Goal: Task Accomplishment & Management: Manage account settings

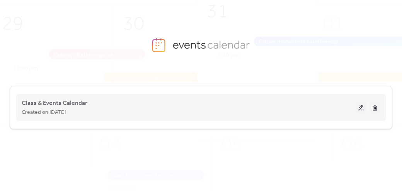
click at [361, 110] on button at bounding box center [361, 108] width 11 height 12
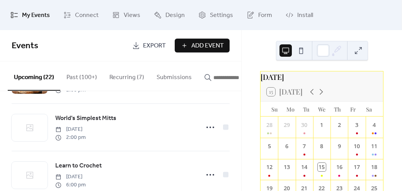
scroll to position [190, 0]
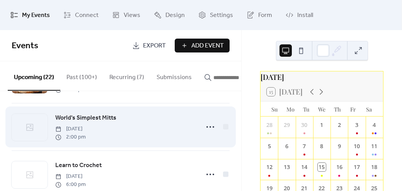
click at [29, 132] on icon at bounding box center [29, 127] width 9 height 9
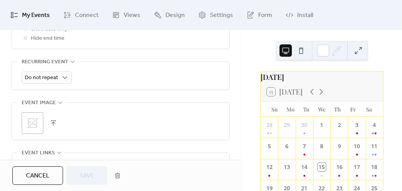
scroll to position [373, 0]
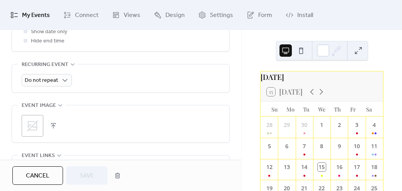
click at [32, 118] on div ";" at bounding box center [33, 126] width 22 height 22
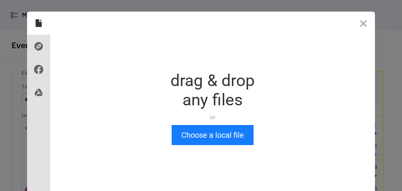
scroll to position [0, 0]
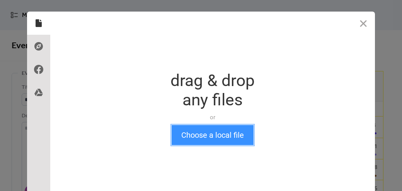
click at [199, 136] on button "Choose a local file" at bounding box center [213, 135] width 82 height 20
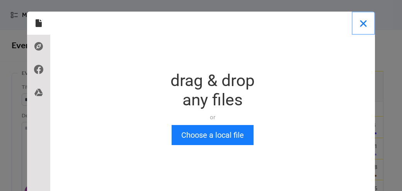
click at [363, 23] on button "Close" at bounding box center [363, 23] width 23 height 23
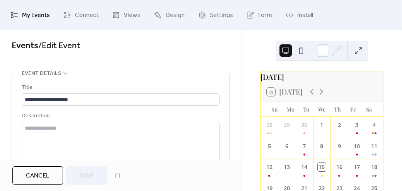
scroll to position [75, 0]
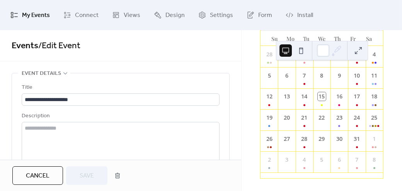
click at [387, 37] on div "[DATE] 15 [DATE] Su Mo Tu We Th Fr Sa 28 29 30 1 2 3 4 5 6 7 8 9 10 11 12 13 14…" at bounding box center [322, 89] width 136 height 179
click at [359, 51] on button at bounding box center [358, 50] width 12 height 12
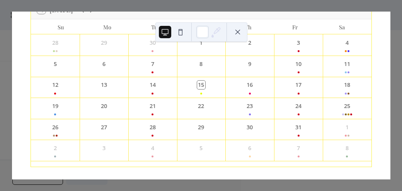
scroll to position [59, 0]
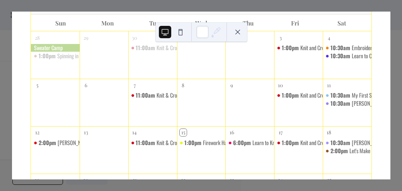
click at [237, 31] on button at bounding box center [238, 32] width 12 height 12
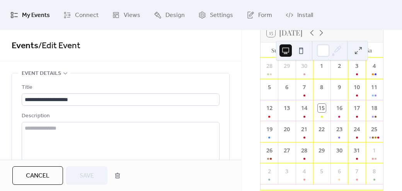
scroll to position [75, 0]
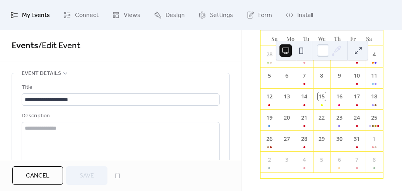
click at [361, 52] on button at bounding box center [358, 50] width 12 height 12
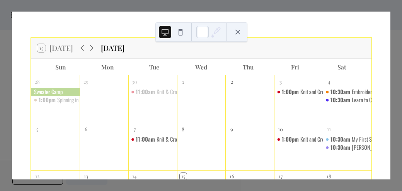
scroll to position [0, 0]
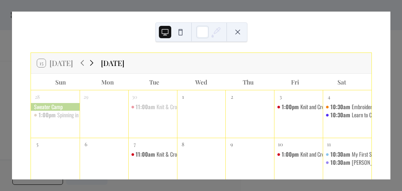
click at [91, 65] on icon at bounding box center [91, 63] width 3 height 6
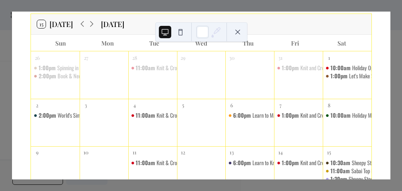
scroll to position [38, 0]
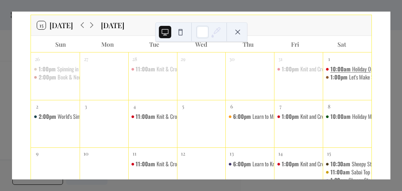
click at [352, 68] on div "Holiday Open House" at bounding box center [371, 69] width 39 height 8
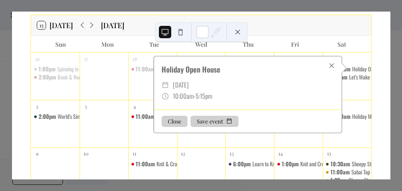
click at [329, 64] on div at bounding box center [331, 65] width 11 height 11
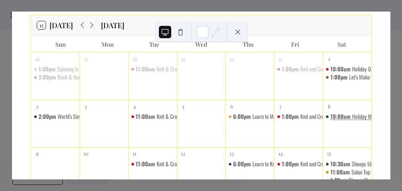
click at [336, 116] on span "10:00am" at bounding box center [342, 117] width 22 height 8
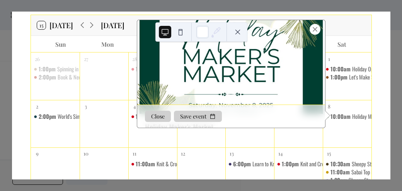
click at [315, 30] on div at bounding box center [315, 29] width 11 height 11
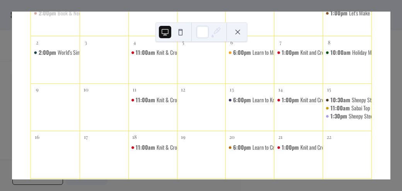
scroll to position [101, 0]
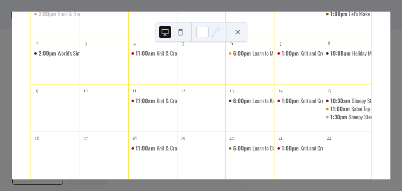
click at [239, 34] on button at bounding box center [238, 32] width 12 height 12
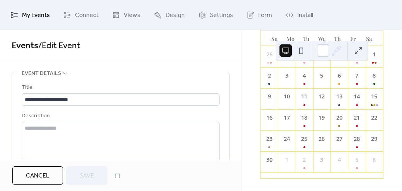
scroll to position [35, 0]
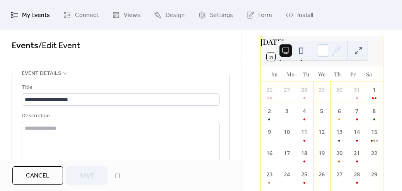
click at [50, 170] on button "Cancel" at bounding box center [37, 176] width 51 height 19
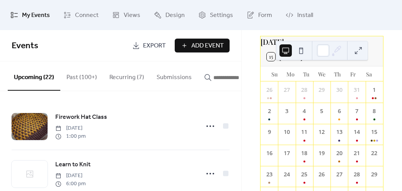
click at [195, 44] on span "Add Event" at bounding box center [207, 45] width 32 height 9
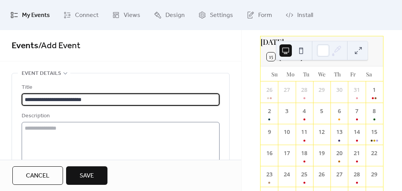
type input "**********"
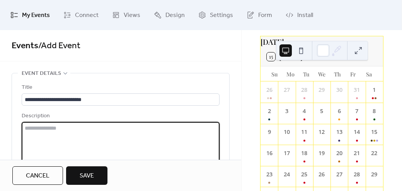
click at [121, 130] on textarea at bounding box center [121, 151] width 198 height 59
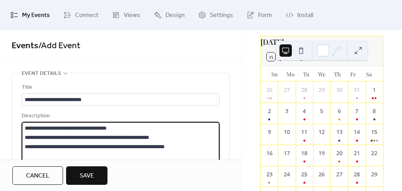
click at [44, 149] on textarea "**********" at bounding box center [120, 151] width 196 height 59
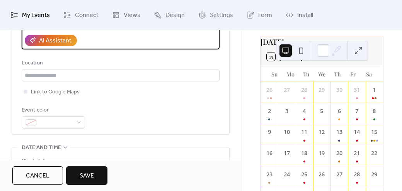
scroll to position [157, 0]
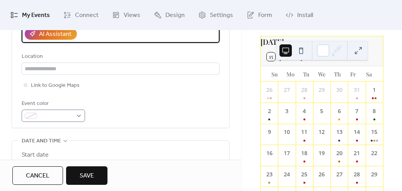
type textarea "**********"
click at [77, 114] on div at bounding box center [53, 116] width 63 height 12
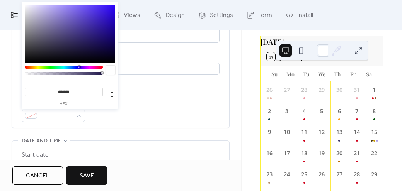
click at [57, 8] on div at bounding box center [70, 34] width 91 height 58
click at [32, 67] on div at bounding box center [64, 67] width 78 height 3
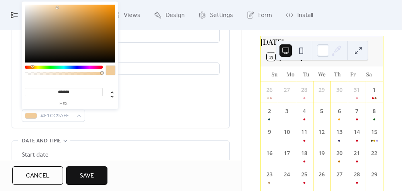
click at [73, 6] on div at bounding box center [70, 34] width 91 height 58
click at [109, 37] on div at bounding box center [70, 34] width 91 height 58
click at [90, 66] on div at bounding box center [64, 67] width 78 height 3
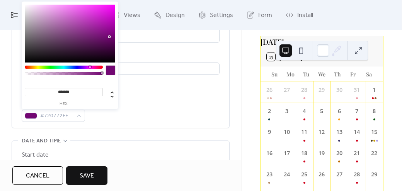
click at [103, 7] on div at bounding box center [70, 34] width 91 height 58
click at [113, 28] on div at bounding box center [70, 34] width 91 height 58
click at [113, 44] on div at bounding box center [70, 34] width 91 height 58
type input "*******"
click at [137, 103] on div "Event color #520252FF" at bounding box center [121, 110] width 198 height 23
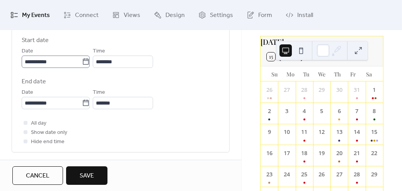
scroll to position [271, 0]
click at [90, 63] on icon at bounding box center [86, 63] width 8 height 8
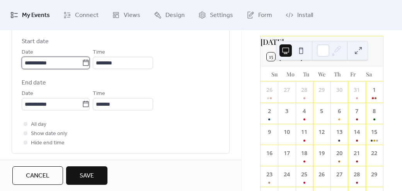
click at [82, 63] on input "**********" at bounding box center [52, 63] width 60 height 12
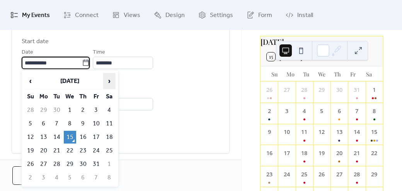
click at [109, 82] on span "›" at bounding box center [110, 81] width 12 height 15
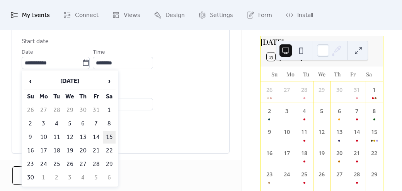
click at [110, 139] on td "15" at bounding box center [109, 137] width 12 height 13
type input "**********"
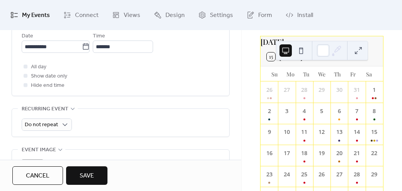
scroll to position [330, 0]
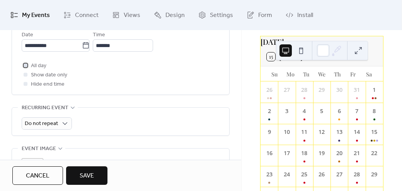
click at [36, 66] on span "All day" at bounding box center [38, 66] width 15 height 9
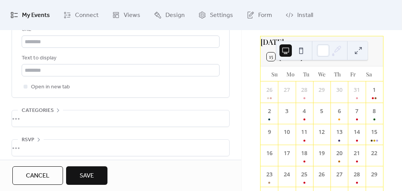
scroll to position [518, 0]
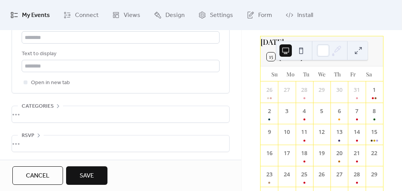
click at [91, 177] on span "Save" at bounding box center [87, 176] width 14 height 9
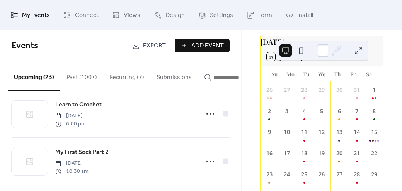
scroll to position [251, 0]
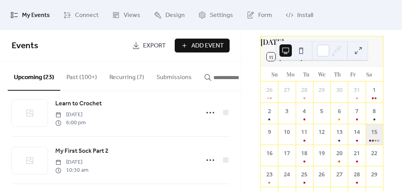
click at [366, 140] on div "15" at bounding box center [374, 134] width 17 height 21
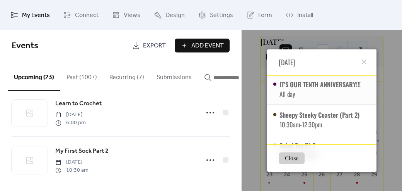
scroll to position [0, 0]
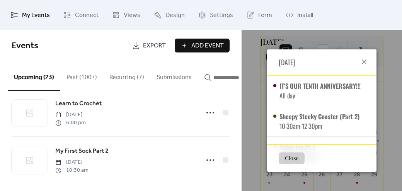
click at [362, 61] on icon at bounding box center [364, 62] width 5 height 5
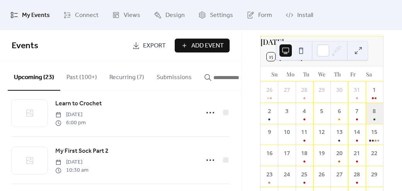
click at [371, 123] on div "8" at bounding box center [374, 113] width 17 height 21
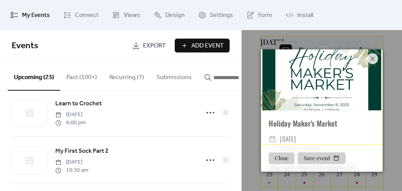
click at [371, 123] on div "Holiday Maker's Market" at bounding box center [322, 123] width 122 height 11
click at [373, 56] on icon at bounding box center [372, 58] width 9 height 9
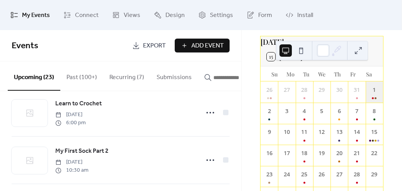
click at [370, 94] on div "1" at bounding box center [374, 92] width 17 height 21
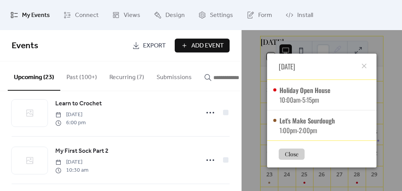
click at [390, 58] on div "[DATE] Holiday Open House 10:00am - 5:15pm Let's Make Sourdough 1:00pm - 2:00pm…" at bounding box center [322, 110] width 161 height 161
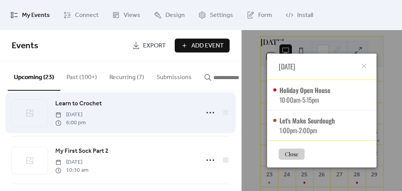
click at [226, 131] on div "Learn to Crochet [DATE] 6:00 pm" at bounding box center [121, 112] width 218 height 47
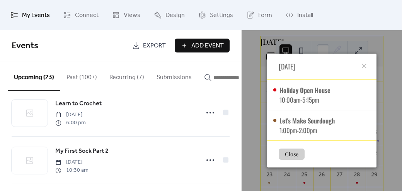
click at [209, 63] on button "button" at bounding box center [232, 76] width 68 height 29
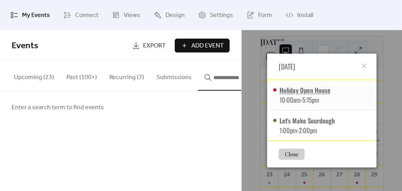
click at [294, 89] on div "Holiday Open House" at bounding box center [305, 90] width 51 height 10
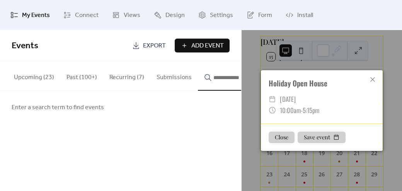
click at [235, 115] on div "Enter a search term to find events" at bounding box center [120, 107] width 241 height 32
click at [284, 136] on button "Close" at bounding box center [282, 138] width 26 height 12
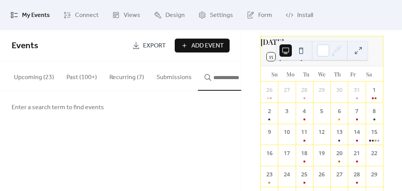
click at [29, 75] on button "Upcoming (23)" at bounding box center [34, 76] width 53 height 29
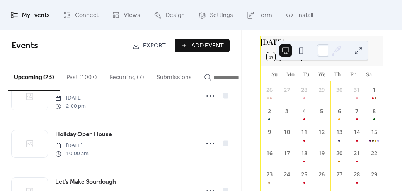
scroll to position [507, 0]
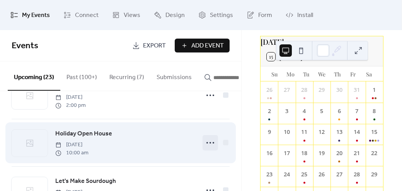
click at [209, 148] on icon at bounding box center [210, 143] width 12 height 12
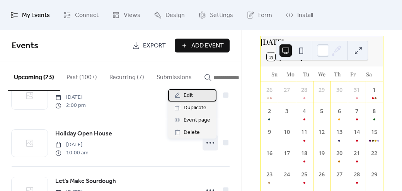
click at [202, 97] on div "Edit" at bounding box center [192, 95] width 48 height 12
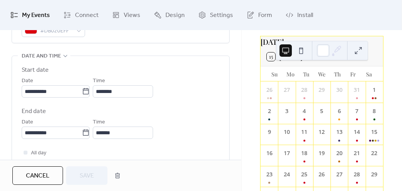
scroll to position [243, 0]
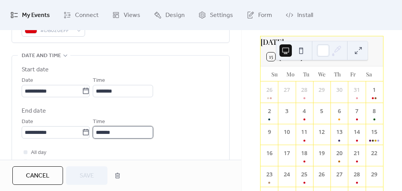
click at [121, 133] on input "*******" at bounding box center [123, 132] width 60 height 12
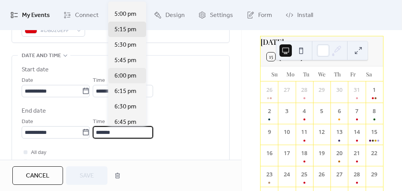
scroll to position [413, 0]
click at [127, 17] on span "5:00 pm" at bounding box center [126, 14] width 22 height 9
type input "*******"
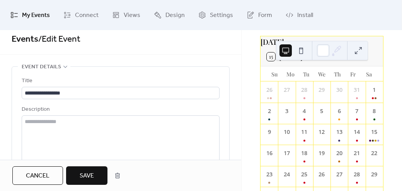
scroll to position [0, 0]
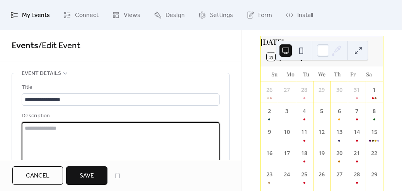
click at [138, 134] on textarea at bounding box center [121, 151] width 198 height 59
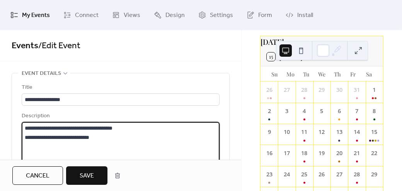
click at [135, 133] on textarea "**********" at bounding box center [120, 151] width 196 height 59
type textarea "**********"
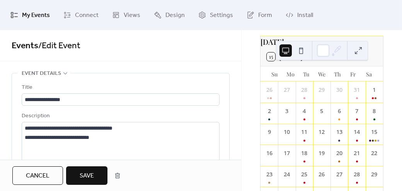
click at [90, 175] on span "Save" at bounding box center [87, 176] width 14 height 9
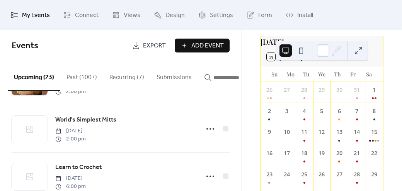
scroll to position [189, 0]
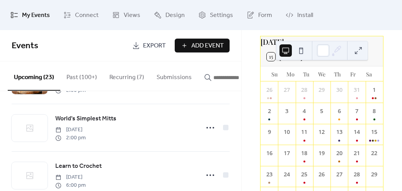
click at [202, 48] on span "Add Event" at bounding box center [207, 45] width 32 height 9
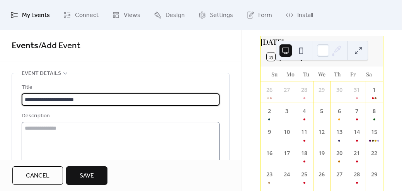
type input "**********"
click at [122, 146] on textarea at bounding box center [121, 151] width 198 height 59
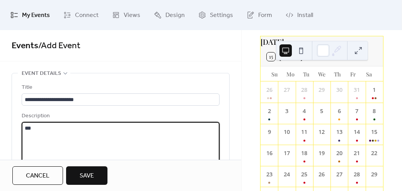
type textarea "****"
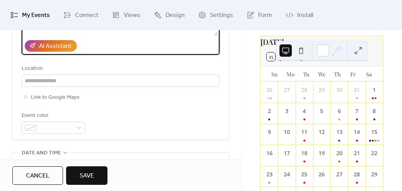
scroll to position [159, 0]
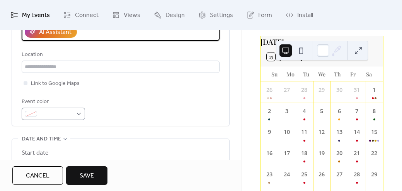
type textarea "**********"
click at [82, 119] on div at bounding box center [53, 114] width 63 height 12
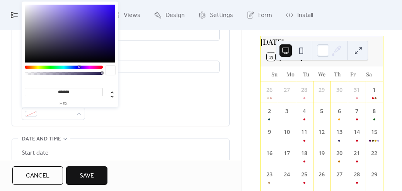
click at [25, 66] on div at bounding box center [64, 67] width 78 height 3
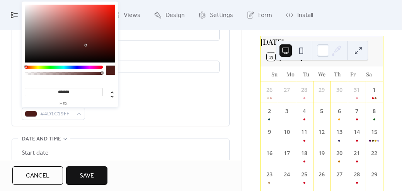
click at [114, 12] on div at bounding box center [70, 34] width 91 height 58
type input "*******"
click at [138, 89] on div "**********" at bounding box center [121, 22] width 198 height 197
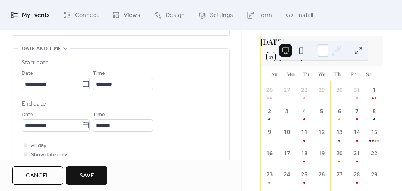
scroll to position [251, 0]
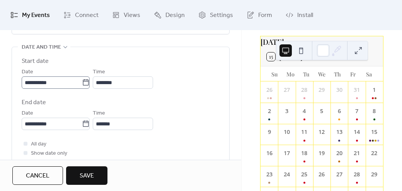
click at [90, 81] on icon at bounding box center [86, 83] width 8 height 8
click at [82, 81] on input "**********" at bounding box center [52, 83] width 60 height 12
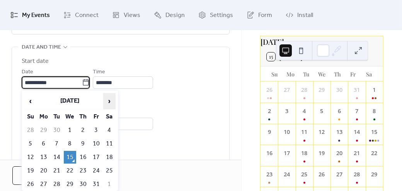
click at [111, 103] on span "›" at bounding box center [110, 101] width 12 height 15
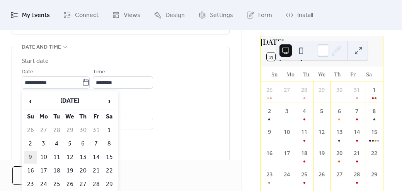
click at [30, 156] on td "9" at bounding box center [30, 157] width 12 height 13
type input "**********"
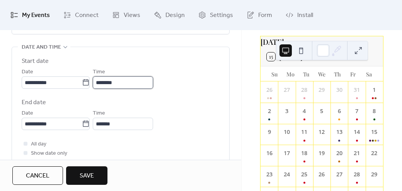
click at [144, 81] on input "********" at bounding box center [123, 83] width 60 height 12
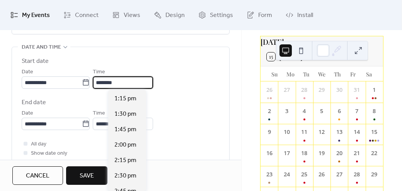
scroll to position [821, 0]
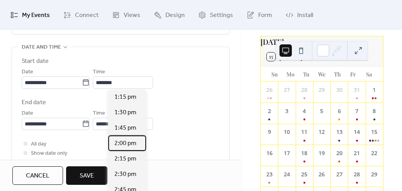
click at [136, 147] on div "2:00 pm" at bounding box center [127, 143] width 38 height 15
type input "*******"
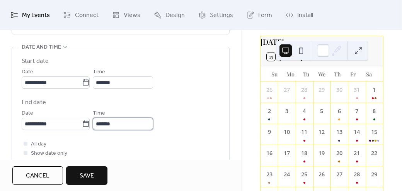
click at [145, 122] on input "*******" at bounding box center [123, 124] width 60 height 12
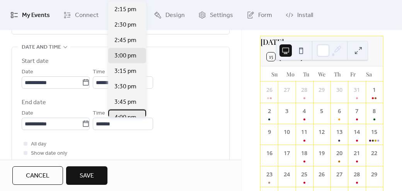
click at [142, 112] on div "4:00 pm" at bounding box center [127, 117] width 38 height 15
type input "*******"
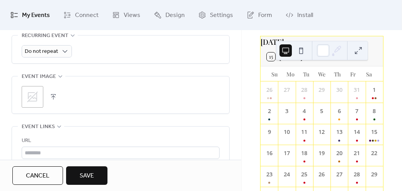
scroll to position [405, 0]
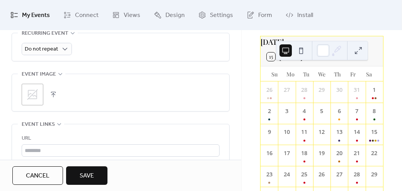
click at [29, 93] on icon at bounding box center [32, 94] width 11 height 11
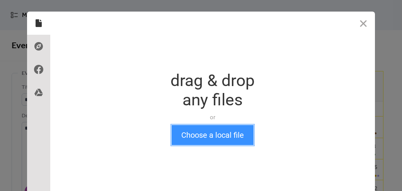
click at [188, 137] on button "Choose a local file" at bounding box center [213, 135] width 82 height 20
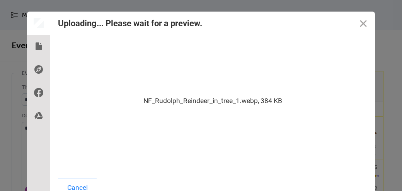
scroll to position [4, 0]
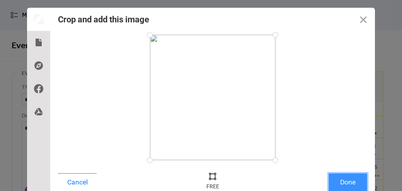
click at [335, 183] on button "Done" at bounding box center [348, 183] width 39 height 18
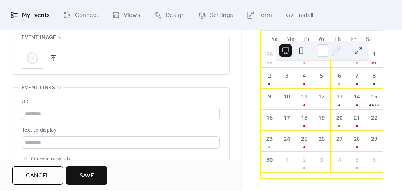
scroll to position [442, 0]
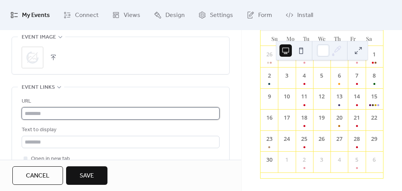
click at [191, 114] on input "text" at bounding box center [121, 114] width 198 height 12
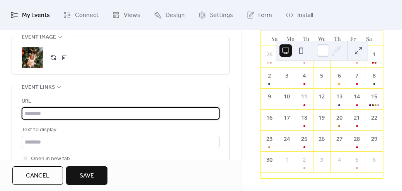
type input "**********"
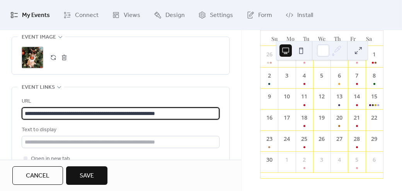
click at [89, 178] on span "Save" at bounding box center [87, 176] width 14 height 9
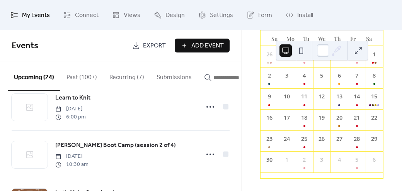
scroll to position [69, 0]
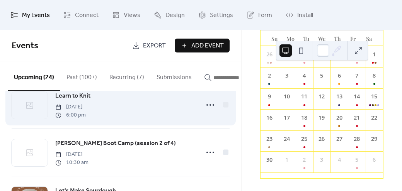
click at [39, 109] on div at bounding box center [30, 105] width 36 height 27
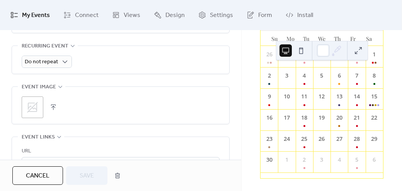
scroll to position [391, 0]
click at [29, 103] on icon at bounding box center [32, 108] width 12 height 12
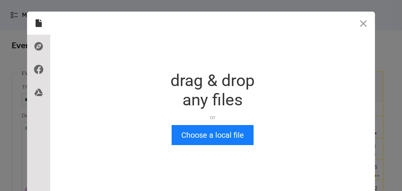
scroll to position [0, 0]
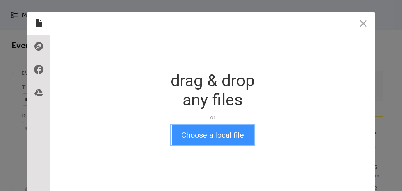
click at [200, 136] on button "Choose a local file" at bounding box center [213, 135] width 82 height 20
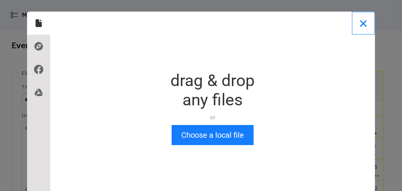
click at [364, 22] on button "Close" at bounding box center [363, 23] width 23 height 23
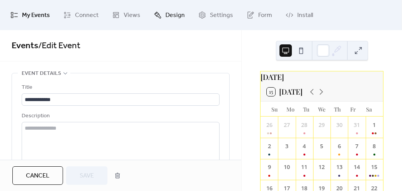
click at [172, 18] on span "Design" at bounding box center [175, 15] width 19 height 12
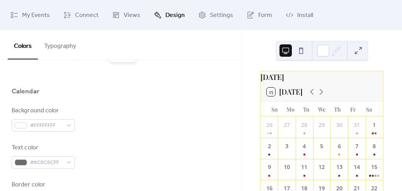
scroll to position [64, 0]
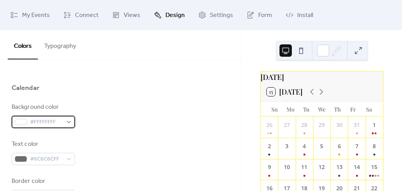
click at [70, 121] on div "#FFFFFFFF" at bounding box center [43, 122] width 63 height 12
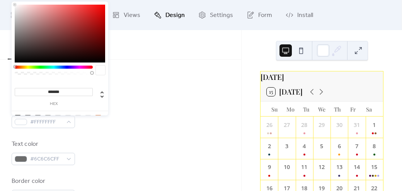
click at [38, 67] on div at bounding box center [54, 67] width 78 height 3
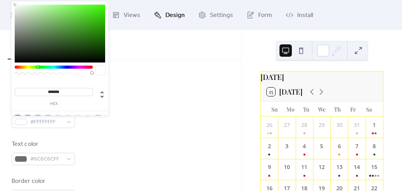
type input "*******"
click at [104, 35] on div at bounding box center [60, 34] width 91 height 58
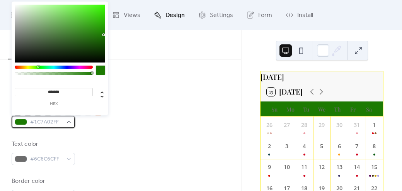
click at [67, 121] on div "#1C7A02FF" at bounding box center [43, 122] width 63 height 12
click at [15, 73] on div at bounding box center [54, 73] width 78 height 3
click at [89, 115] on div at bounding box center [88, 118] width 6 height 6
type input "*******"
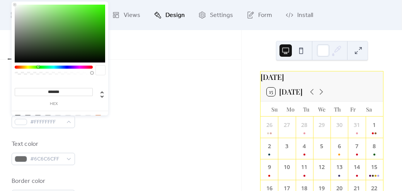
click at [132, 103] on div "Background color #FFFFFFFF" at bounding box center [121, 116] width 218 height 26
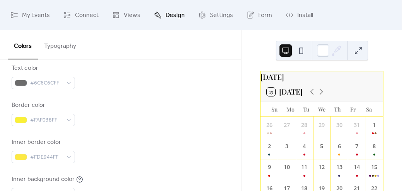
scroll to position [142, 0]
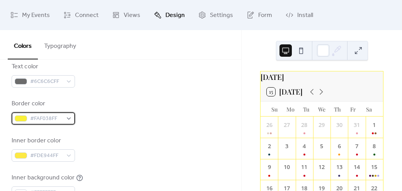
click at [69, 117] on div "#FAF038FF" at bounding box center [43, 119] width 63 height 12
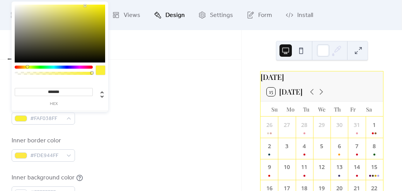
click at [42, 67] on div at bounding box center [54, 67] width 78 height 3
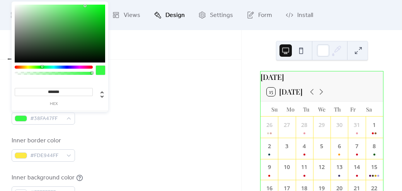
click at [38, 66] on div at bounding box center [54, 67] width 78 height 3
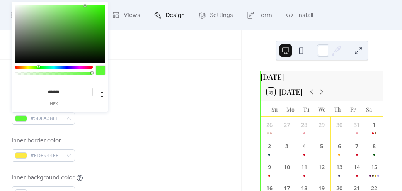
click at [41, 67] on div at bounding box center [54, 67] width 78 height 3
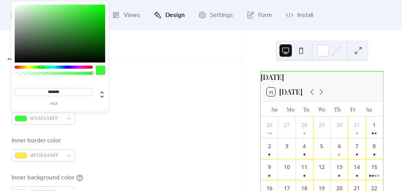
click at [103, 34] on div at bounding box center [60, 34] width 91 height 58
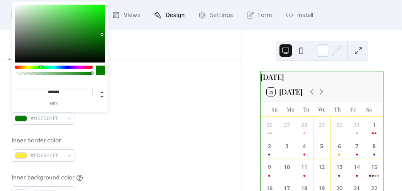
type input "*******"
click at [104, 42] on div at bounding box center [60, 34] width 91 height 58
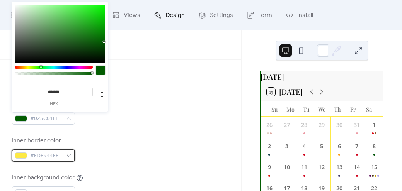
click at [69, 154] on div "#FDE944FF" at bounding box center [43, 156] width 63 height 12
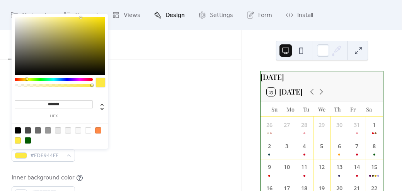
click at [26, 141] on div at bounding box center [28, 141] width 6 height 6
type input "*******"
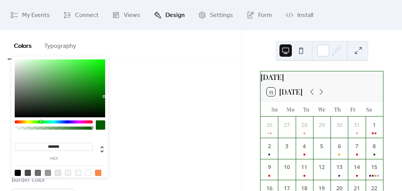
scroll to position [320, 0]
click at [145, 88] on div "Header" at bounding box center [121, 88] width 218 height 13
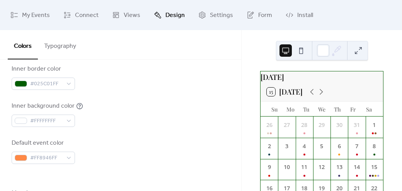
scroll to position [212, 0]
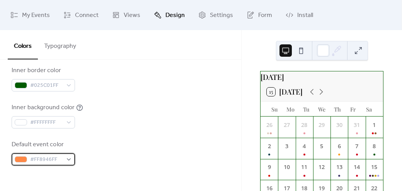
click at [69, 160] on div "#FF8946FF" at bounding box center [43, 160] width 63 height 12
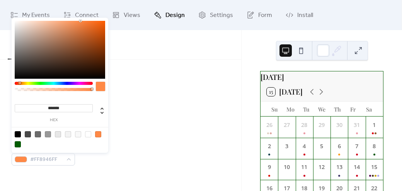
click at [17, 145] on div at bounding box center [18, 145] width 6 height 6
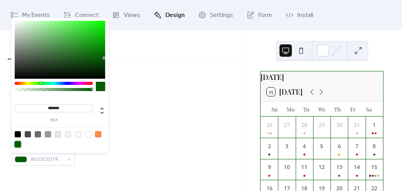
type input "*******"
click at [96, 50] on div at bounding box center [60, 50] width 91 height 58
click at [136, 103] on div "Inner background color #FFFFFFFF" at bounding box center [121, 116] width 218 height 26
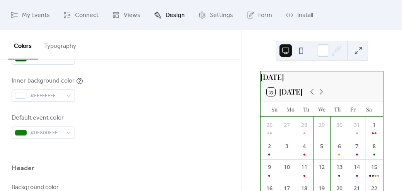
scroll to position [240, 0]
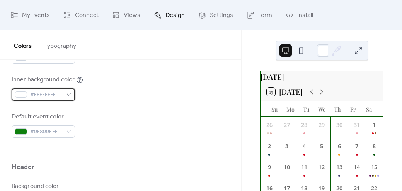
click at [69, 93] on div "#FFFFFFFF" at bounding box center [43, 95] width 63 height 12
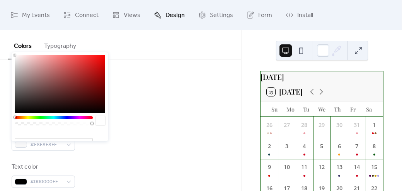
scroll to position [297, 0]
click at [40, 116] on div at bounding box center [54, 123] width 78 height 14
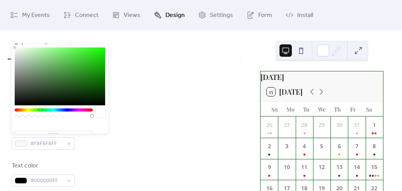
type input "*******"
click at [71, 58] on div at bounding box center [60, 77] width 91 height 58
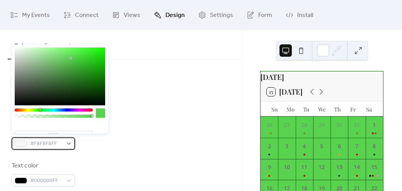
click at [19, 144] on div at bounding box center [21, 144] width 12 height 6
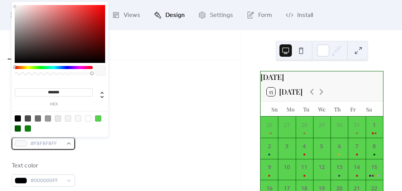
click at [19, 144] on div at bounding box center [21, 144] width 12 height 6
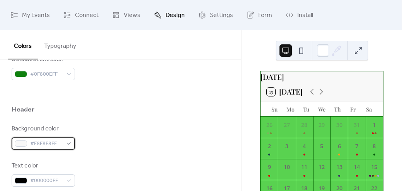
click at [19, 144] on div at bounding box center [21, 144] width 12 height 6
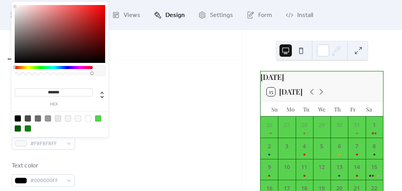
click at [91, 118] on div at bounding box center [88, 119] width 6 height 6
type input "*******"
click at [87, 116] on div at bounding box center [88, 119] width 6 height 6
click at [88, 119] on div at bounding box center [88, 119] width 6 height 6
click at [100, 68] on div at bounding box center [100, 70] width 9 height 9
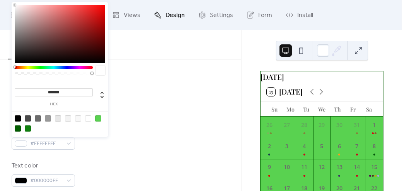
click at [100, 69] on div at bounding box center [100, 70] width 9 height 9
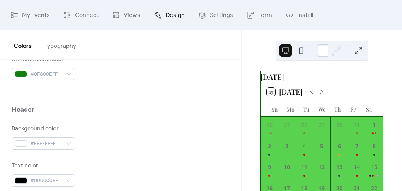
click at [118, 105] on div "Header" at bounding box center [121, 111] width 218 height 13
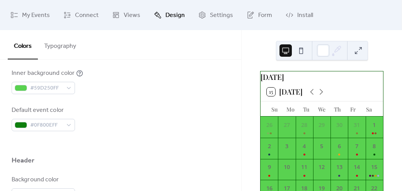
scroll to position [243, 0]
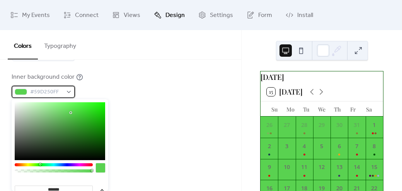
click at [68, 94] on div "#59D250FF" at bounding box center [43, 92] width 63 height 12
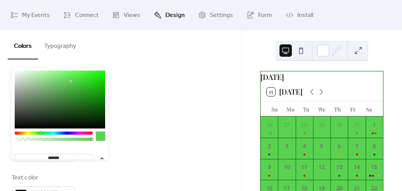
scroll to position [288, 0]
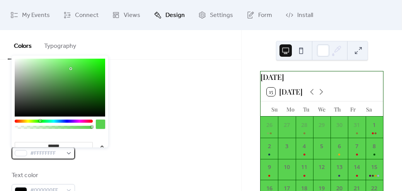
click at [22, 154] on div at bounding box center [21, 153] width 12 height 6
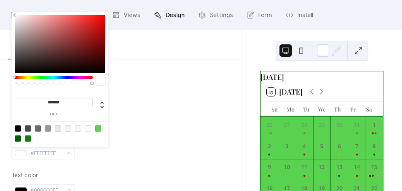
click at [143, 77] on div "Default event color #0F800EFF" at bounding box center [121, 78] width 218 height 26
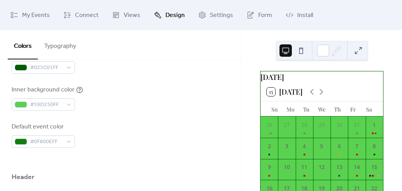
scroll to position [230, 0]
click at [65, 106] on div "#59D250FF" at bounding box center [43, 104] width 63 height 12
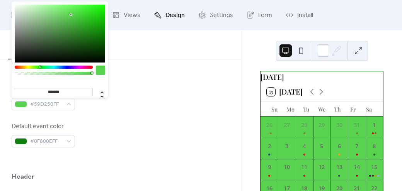
click at [15, 71] on div at bounding box center [54, 73] width 78 height 14
type input "**"
click at [17, 73] on div at bounding box center [54, 73] width 76 height 3
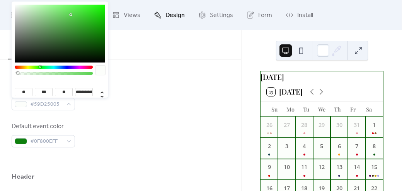
click at [149, 89] on div "Inner background color #59D25005" at bounding box center [121, 98] width 218 height 26
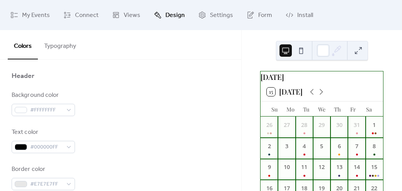
scroll to position [330, 0]
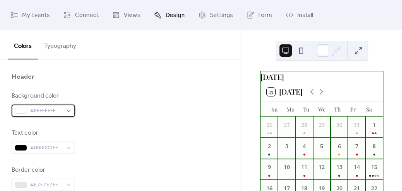
click at [69, 112] on div "#FFFFFFFF" at bounding box center [43, 111] width 63 height 12
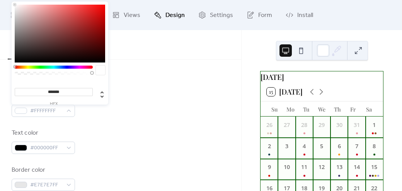
click at [42, 66] on div at bounding box center [54, 67] width 78 height 3
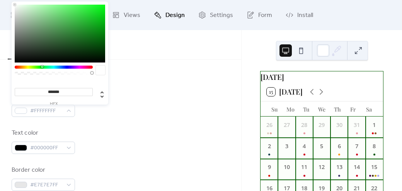
click at [70, 23] on div at bounding box center [60, 34] width 91 height 58
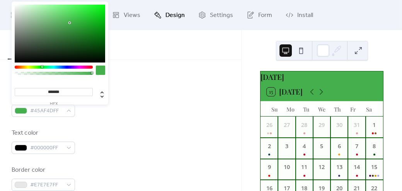
type input "*******"
click at [90, 25] on div at bounding box center [60, 34] width 91 height 58
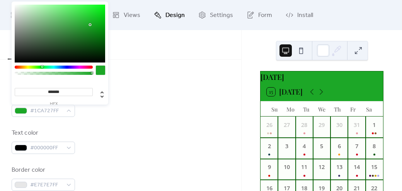
click at [134, 54] on div "Colors Typography" at bounding box center [120, 45] width 241 height 30
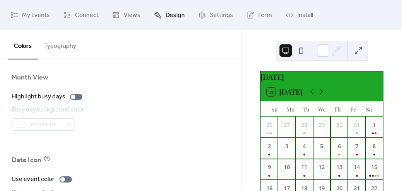
scroll to position [543, 0]
click at [78, 97] on div at bounding box center [76, 97] width 12 height 6
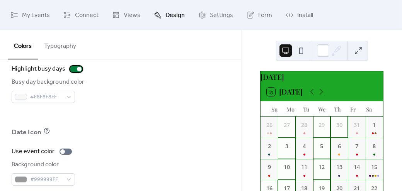
scroll to position [571, 0]
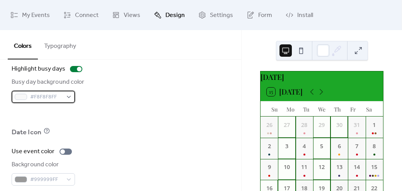
click at [64, 93] on div "#F8F8F8FF" at bounding box center [43, 97] width 63 height 12
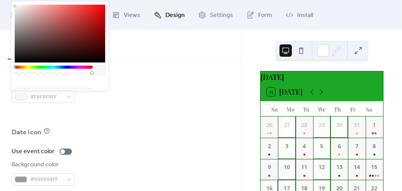
click at [27, 66] on div at bounding box center [54, 67] width 78 height 3
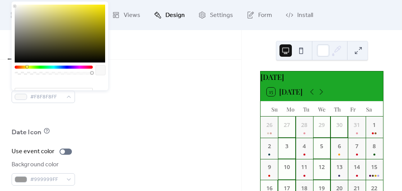
click at [51, 5] on div at bounding box center [60, 34] width 91 height 58
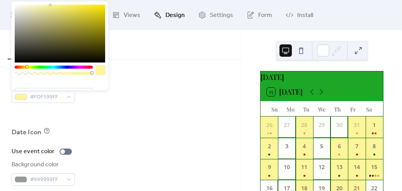
type input "*******"
click at [72, 7] on div at bounding box center [60, 34] width 91 height 58
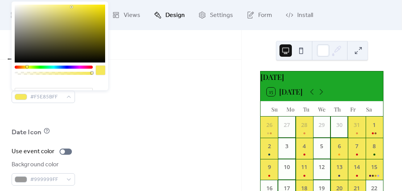
click at [130, 53] on div "Colors Typography" at bounding box center [120, 45] width 241 height 30
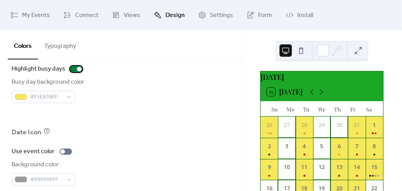
click at [71, 71] on div at bounding box center [76, 69] width 12 height 6
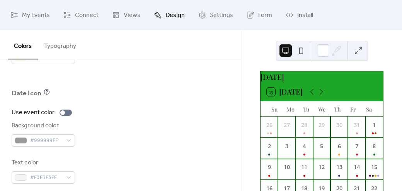
scroll to position [618, 0]
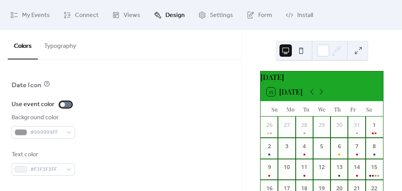
click at [67, 104] on div at bounding box center [66, 105] width 12 height 6
click at [63, 104] on div at bounding box center [66, 105] width 12 height 6
click at [63, 104] on div at bounding box center [62, 105] width 5 height 5
click at [63, 104] on div at bounding box center [66, 105] width 12 height 6
click at [63, 104] on div at bounding box center [62, 105] width 5 height 5
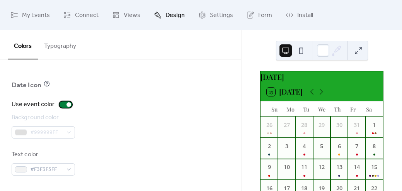
click at [63, 104] on div at bounding box center [66, 105] width 12 height 6
click at [140, 121] on div "Background color #999999FF" at bounding box center [121, 126] width 218 height 26
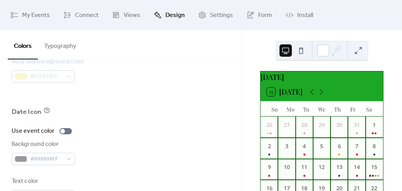
click at [68, 48] on button "Typography" at bounding box center [60, 44] width 44 height 29
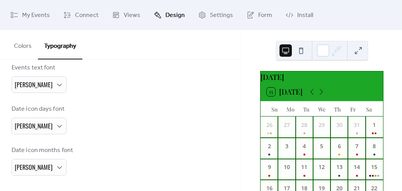
scroll to position [250, 0]
click at [34, 88] on div "[PERSON_NAME]" at bounding box center [39, 85] width 55 height 17
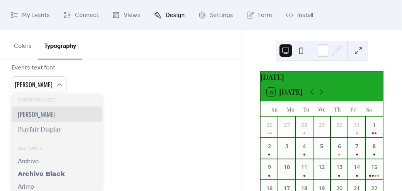
click at [118, 92] on div "Events text font [PERSON_NAME]" at bounding box center [121, 78] width 218 height 30
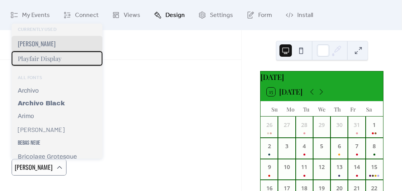
click at [56, 62] on span "Playfair Display" at bounding box center [40, 59] width 44 height 8
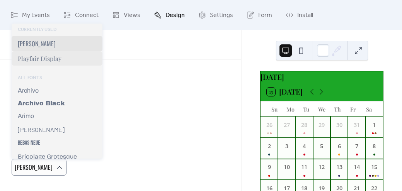
scroll to position [250, 0]
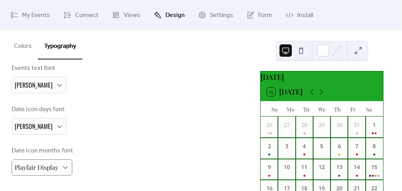
click at [22, 44] on button "Colors" at bounding box center [23, 44] width 30 height 29
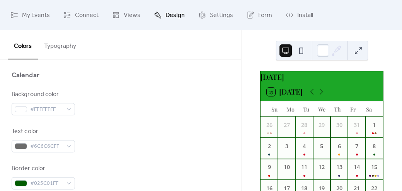
scroll to position [77, 0]
click at [69, 146] on div "#6C6C6CFF" at bounding box center [43, 146] width 63 height 12
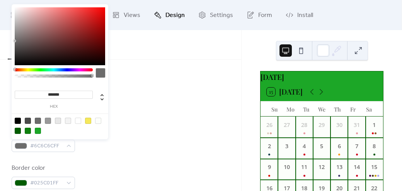
click at [17, 118] on div at bounding box center [18, 121] width 6 height 6
type input "*******"
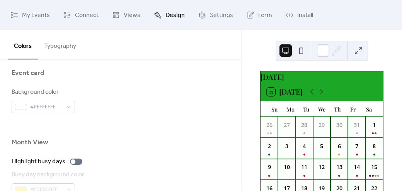
scroll to position [478, 0]
click at [36, 17] on span "My Events" at bounding box center [36, 15] width 28 height 12
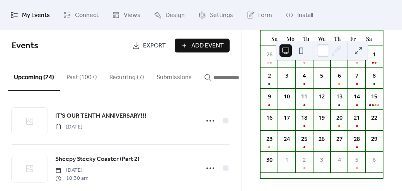
scroll to position [862, 0]
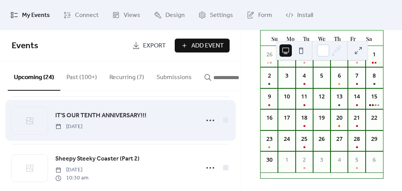
click at [141, 120] on span "IT'S OUR TENTH ANNIVERSARY!!!" at bounding box center [100, 115] width 91 height 9
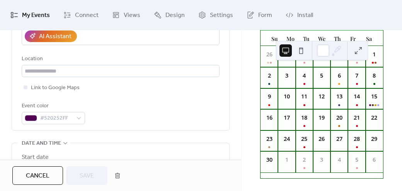
scroll to position [156, 0]
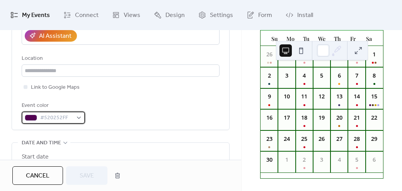
click at [81, 118] on div "#520252FF" at bounding box center [53, 118] width 63 height 12
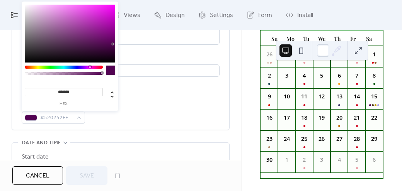
click at [64, 72] on div at bounding box center [64, 73] width 76 height 3
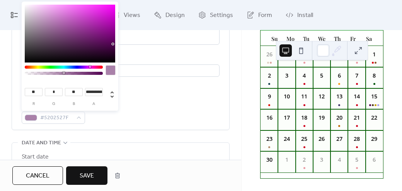
click at [70, 66] on div at bounding box center [64, 67] width 78 height 3
type input "*"
type input "**"
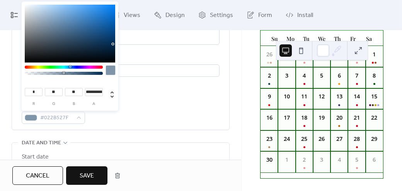
click at [148, 96] on div "**********" at bounding box center [121, 26] width 198 height 197
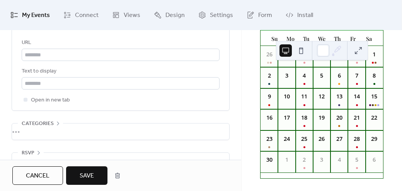
scroll to position [518, 0]
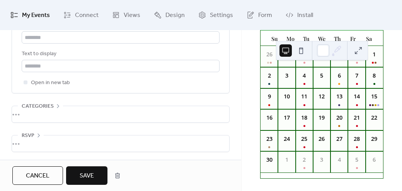
click at [93, 172] on span "Save" at bounding box center [87, 176] width 14 height 9
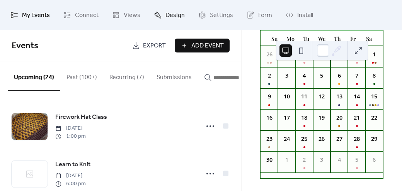
click at [166, 17] on span "Design" at bounding box center [175, 15] width 19 height 12
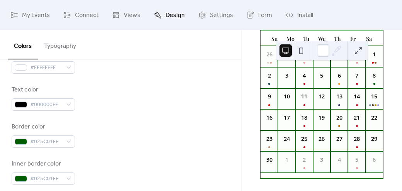
scroll to position [120, 0]
click at [73, 51] on button "Typography" at bounding box center [60, 44] width 44 height 29
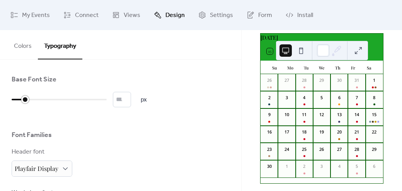
scroll to position [47, 0]
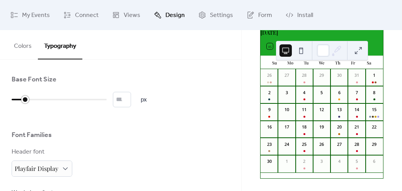
type input "**"
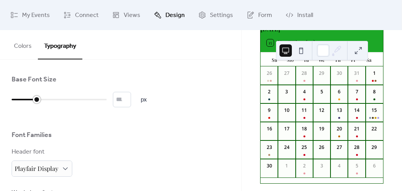
scroll to position [56, 0]
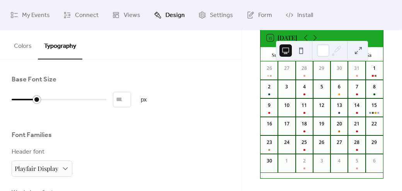
drag, startPoint x: 14, startPoint y: 98, endPoint x: 38, endPoint y: 99, distance: 23.6
click at [38, 99] on div at bounding box center [37, 100] width 8 height 8
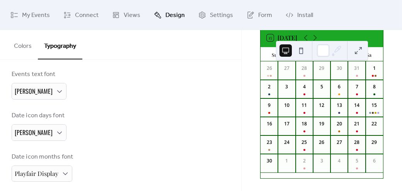
scroll to position [250, 0]
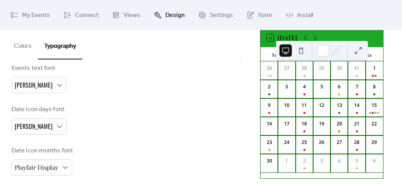
click at [25, 50] on button "Colors" at bounding box center [23, 44] width 30 height 29
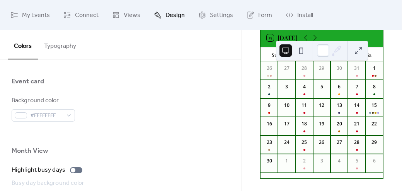
scroll to position [470, 0]
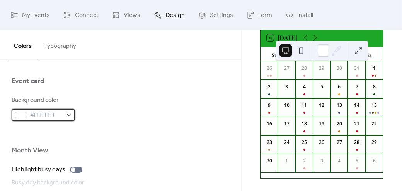
click at [66, 114] on div "#FFFFFFFF" at bounding box center [43, 115] width 63 height 12
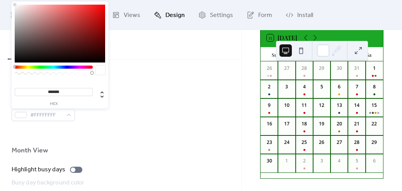
click at [126, 118] on div "Background color #FFFFFFFF" at bounding box center [121, 109] width 218 height 26
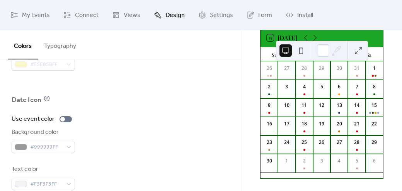
scroll to position [618, 0]
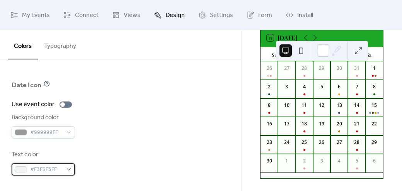
click at [70, 169] on div "#F3F3F3FF" at bounding box center [43, 170] width 63 height 12
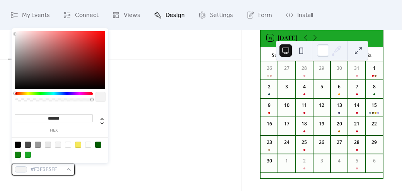
click at [70, 169] on div "#F3F3F3FF" at bounding box center [43, 170] width 63 height 12
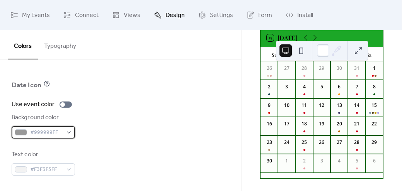
click at [67, 134] on div "#999999FF" at bounding box center [43, 132] width 63 height 12
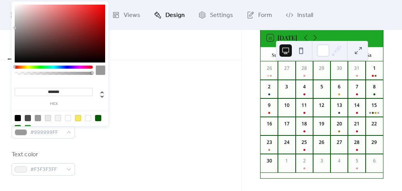
click at [30, 115] on div at bounding box center [28, 118] width 6 height 6
type input "*******"
click at [161, 132] on div "Background color #4A4A4AFF" at bounding box center [121, 126] width 218 height 26
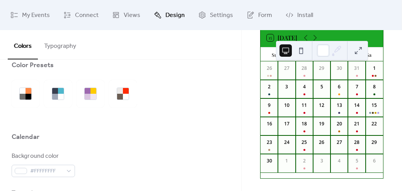
scroll to position [0, 0]
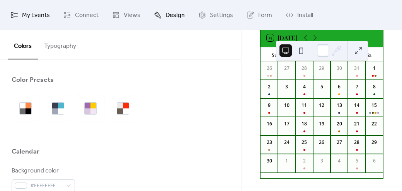
click at [38, 12] on span "My Events" at bounding box center [36, 15] width 28 height 12
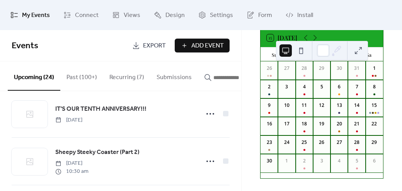
scroll to position [870, 0]
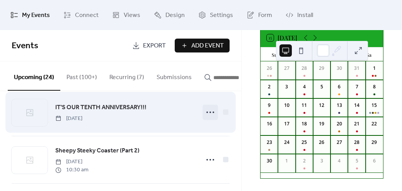
click at [210, 117] on icon at bounding box center [210, 112] width 12 height 12
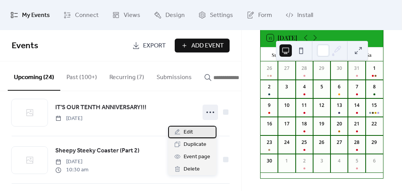
click at [202, 131] on div "Edit" at bounding box center [192, 132] width 48 height 12
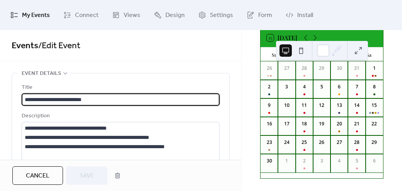
click at [128, 99] on input "**********" at bounding box center [121, 100] width 198 height 12
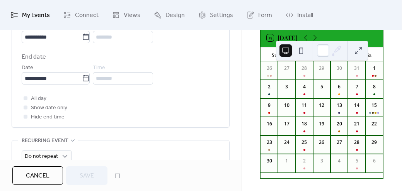
scroll to position [297, 0]
click at [56, 113] on span "Hide end time" at bounding box center [48, 117] width 34 height 9
click at [25, 106] on div at bounding box center [26, 108] width 4 height 4
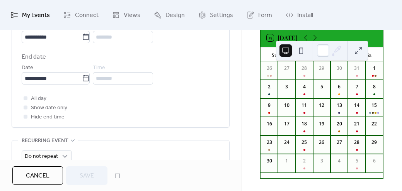
click at [25, 106] on div at bounding box center [26, 108] width 4 height 4
click at [26, 117] on div at bounding box center [26, 117] width 4 height 4
click at [137, 76] on div "********" at bounding box center [123, 78] width 60 height 12
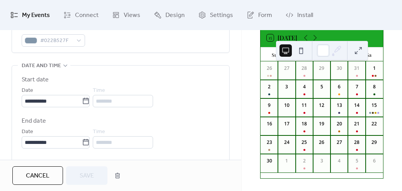
scroll to position [233, 0]
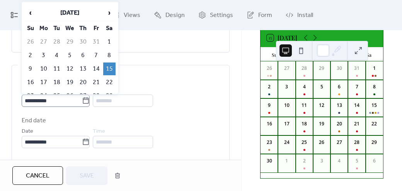
click at [89, 99] on icon at bounding box center [86, 100] width 6 height 6
click at [82, 99] on input "**********" at bounding box center [52, 101] width 60 height 12
click at [110, 81] on td "22" at bounding box center [109, 82] width 12 height 13
type input "**********"
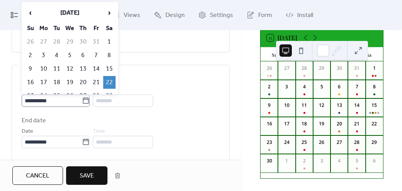
click at [90, 102] on icon at bounding box center [86, 101] width 8 height 8
click at [82, 102] on input "**********" at bounding box center [52, 101] width 60 height 12
click at [109, 68] on td "15" at bounding box center [109, 69] width 12 height 13
type input "**********"
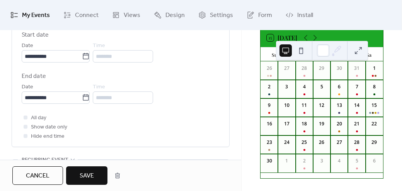
scroll to position [279, 0]
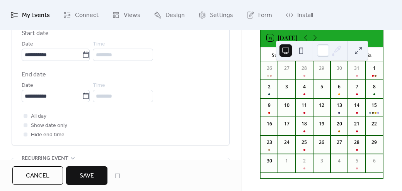
click at [123, 53] on div "********" at bounding box center [123, 55] width 60 height 12
click at [24, 116] on icon at bounding box center [25, 116] width 2 height 2
click at [26, 126] on div at bounding box center [26, 125] width 4 height 4
click at [82, 175] on span "Save" at bounding box center [87, 176] width 14 height 9
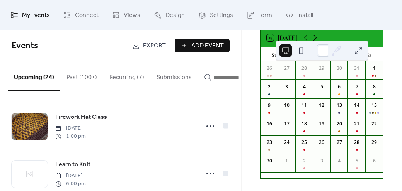
click at [317, 37] on icon at bounding box center [315, 37] width 9 height 9
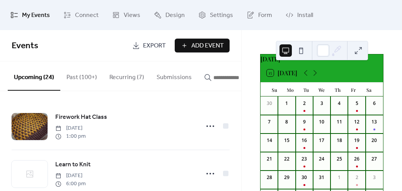
scroll to position [23, 0]
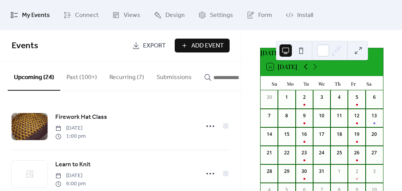
click at [306, 72] on icon at bounding box center [305, 66] width 9 height 9
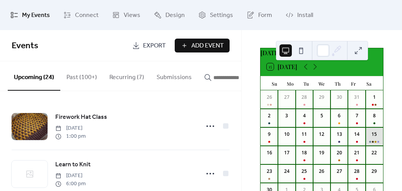
click at [371, 142] on div "15" at bounding box center [374, 137] width 17 height 19
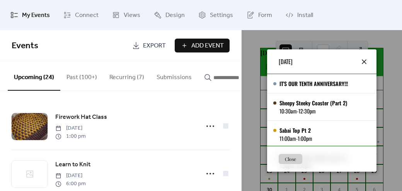
click at [362, 64] on icon at bounding box center [364, 61] width 9 height 9
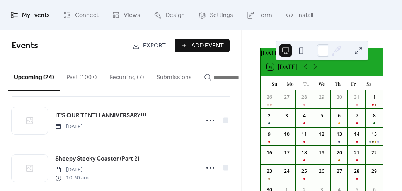
scroll to position [870, 0]
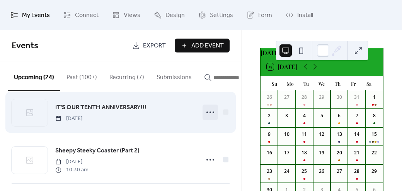
click at [207, 113] on circle at bounding box center [208, 113] width 2 height 2
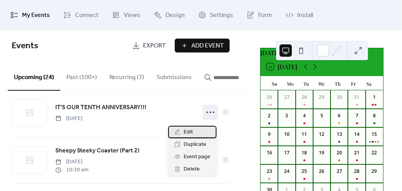
click at [195, 130] on div "Edit" at bounding box center [192, 132] width 48 height 12
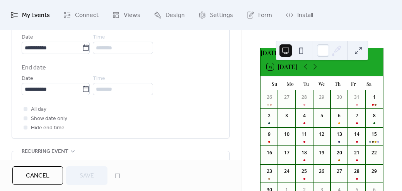
scroll to position [289, 0]
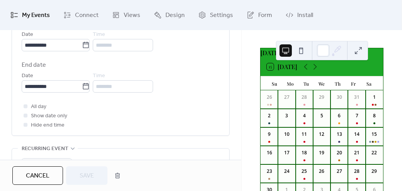
click at [26, 106] on div at bounding box center [26, 106] width 4 height 4
click at [25, 116] on icon at bounding box center [25, 116] width 2 height 2
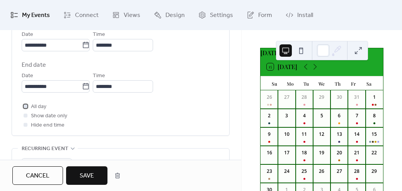
click at [26, 104] on div at bounding box center [26, 106] width 4 height 4
click at [85, 172] on span "Save" at bounding box center [87, 176] width 14 height 9
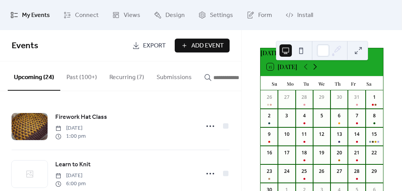
click at [315, 72] on icon at bounding box center [315, 66] width 9 height 9
click at [306, 72] on icon at bounding box center [305, 66] width 9 height 9
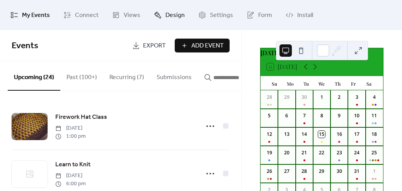
click at [171, 15] on span "Design" at bounding box center [175, 15] width 19 height 12
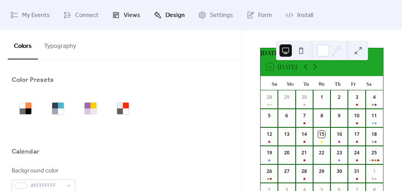
click at [131, 14] on span "Views" at bounding box center [132, 15] width 17 height 12
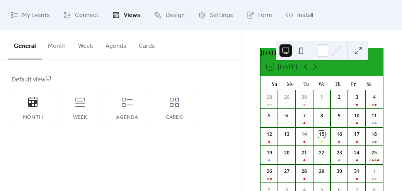
click at [61, 43] on button "Month" at bounding box center [57, 44] width 30 height 29
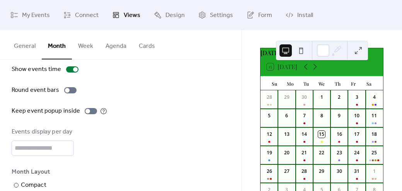
scroll to position [62, 0]
click at [72, 90] on div at bounding box center [70, 90] width 12 height 6
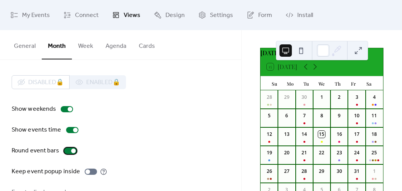
scroll to position [2, 0]
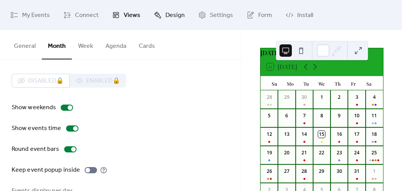
click at [169, 13] on span "Design" at bounding box center [175, 15] width 19 height 12
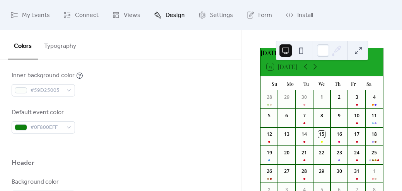
scroll to position [245, 0]
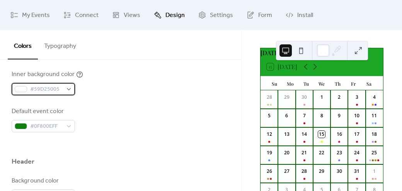
click at [71, 92] on div "#59D25005" at bounding box center [43, 89] width 63 height 12
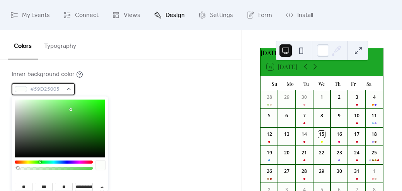
click at [71, 92] on div "#59D25005" at bounding box center [43, 89] width 63 height 12
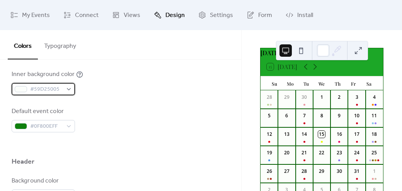
click at [71, 92] on div "#59D25005" at bounding box center [43, 89] width 63 height 12
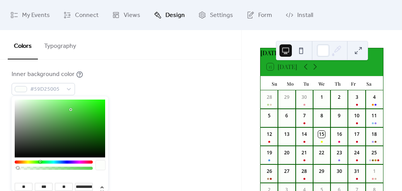
click at [16, 99] on div "**********" at bounding box center [60, 165] width 97 height 137
click at [16, 101] on div at bounding box center [60, 129] width 91 height 58
type input "***"
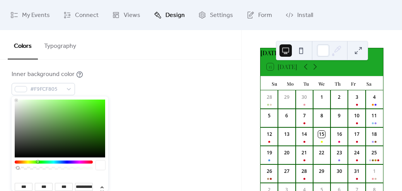
click at [15, 100] on div at bounding box center [16, 101] width 2 height 2
type input "***"
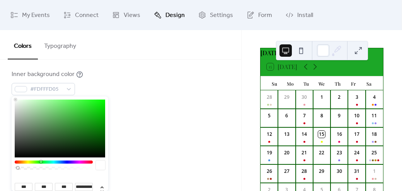
click at [101, 94] on div "Inner background color #FDFFFD05" at bounding box center [121, 83] width 218 height 26
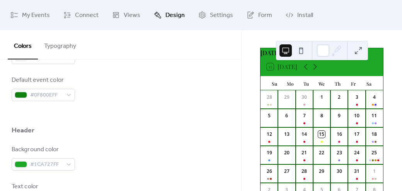
scroll to position [278, 0]
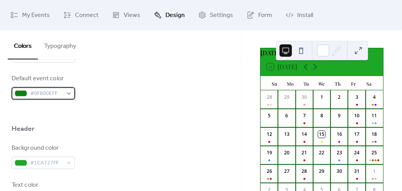
click at [70, 93] on div "#0F800EFF" at bounding box center [43, 93] width 63 height 12
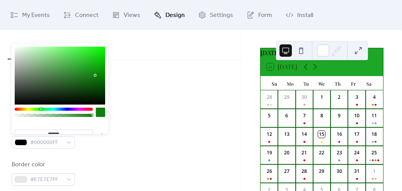
scroll to position [340, 0]
click at [129, 83] on div "Background color #1CA727FF" at bounding box center [121, 95] width 218 height 26
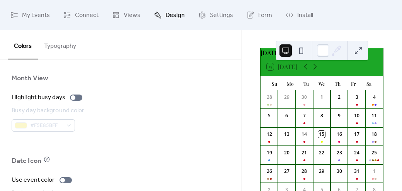
scroll to position [548, 0]
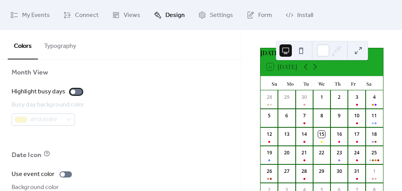
click at [80, 91] on div at bounding box center [76, 92] width 12 height 6
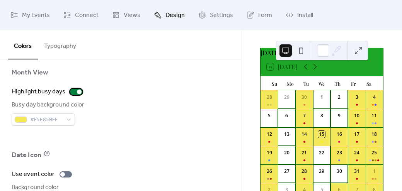
click at [74, 92] on div at bounding box center [76, 92] width 12 height 6
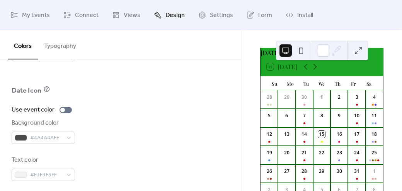
scroll to position [613, 0]
click at [68, 108] on div at bounding box center [66, 110] width 12 height 6
click at [315, 72] on icon at bounding box center [315, 66] width 9 height 9
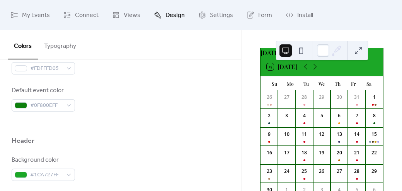
scroll to position [248, 0]
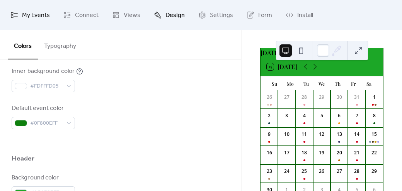
click at [42, 15] on span "My Events" at bounding box center [36, 15] width 28 height 12
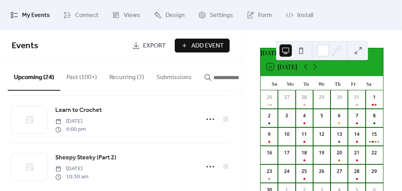
scroll to position [1070, 0]
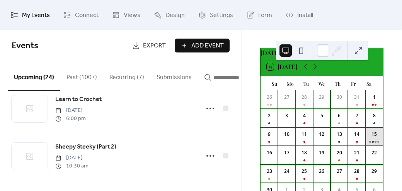
click at [366, 141] on div "15" at bounding box center [374, 137] width 17 height 19
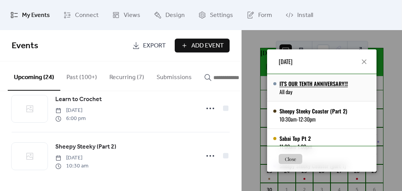
click at [319, 84] on div "IT'S OUR TENTH ANNIVERSARY!!!" at bounding box center [314, 84] width 68 height 8
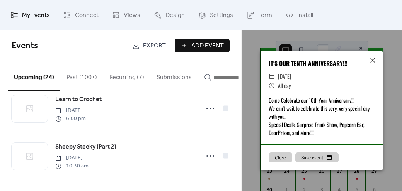
click at [252, 126] on div "IT'S OUR TENTH ANNIVERSARY!!! ​ [DATE] ​ All day Come Celebrate our 10th Year A…" at bounding box center [322, 110] width 161 height 161
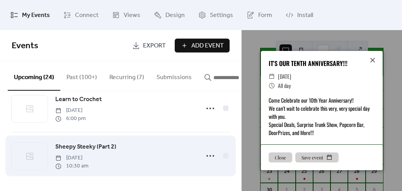
click at [153, 147] on div "Sheepy Steeky (Part 2) [DATE] 10:30 am" at bounding box center [125, 156] width 140 height 28
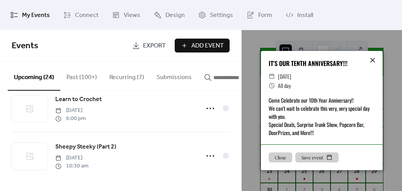
click at [371, 60] on icon at bounding box center [372, 60] width 9 height 9
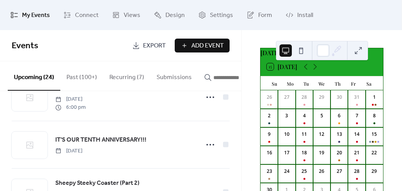
scroll to position [837, 0]
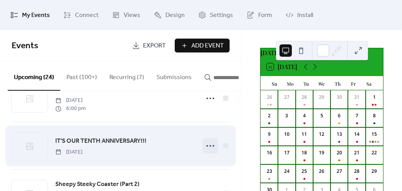
click at [207, 150] on icon at bounding box center [210, 146] width 12 height 12
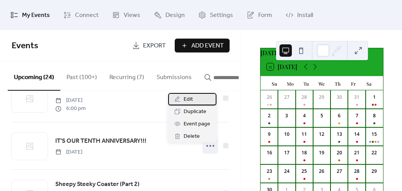
click at [189, 98] on span "Edit" at bounding box center [188, 99] width 9 height 9
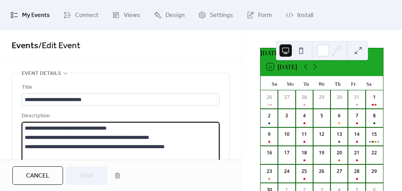
drag, startPoint x: 195, startPoint y: 144, endPoint x: 25, endPoint y: 126, distance: 170.8
click at [25, 126] on textarea "**********" at bounding box center [120, 151] width 196 height 59
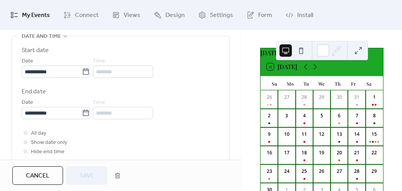
scroll to position [261, 0]
click at [39, 17] on span "My Events" at bounding box center [36, 15] width 28 height 12
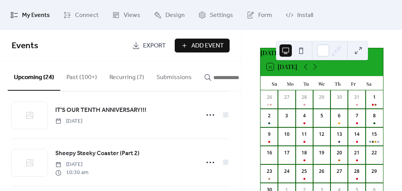
scroll to position [867, 0]
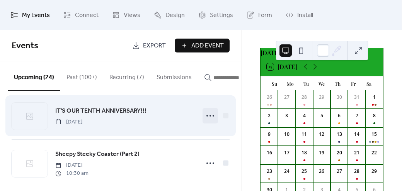
click at [213, 117] on circle at bounding box center [214, 116] width 2 height 2
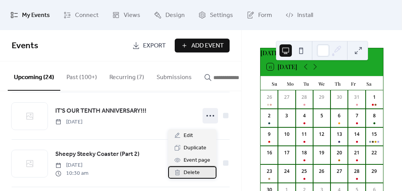
click at [191, 174] on span "Delete" at bounding box center [192, 173] width 16 height 9
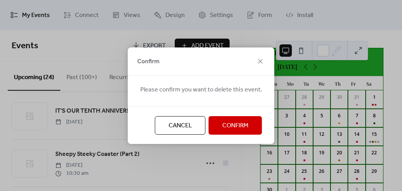
click at [236, 125] on span "Confirm" at bounding box center [235, 125] width 26 height 9
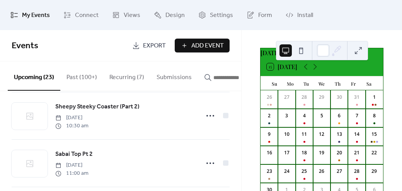
click at [200, 44] on span "Add Event" at bounding box center [207, 45] width 32 height 9
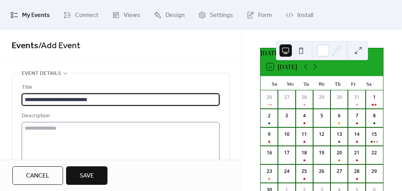
type input "**********"
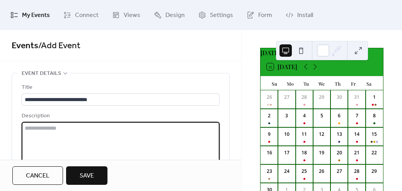
paste textarea "**********"
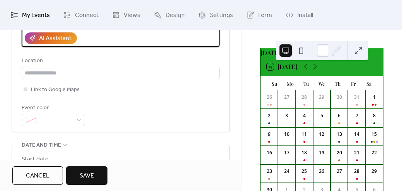
scroll to position [153, 0]
type textarea "**********"
click at [38, 124] on div at bounding box center [53, 120] width 63 height 12
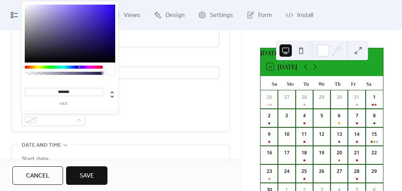
click at [98, 6] on div at bounding box center [70, 34] width 91 height 58
type input "*******"
click at [153, 99] on div "**********" at bounding box center [121, 28] width 198 height 197
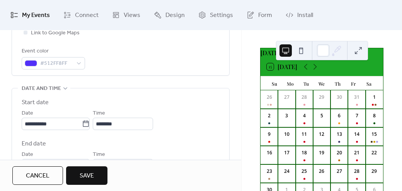
scroll to position [224, 0]
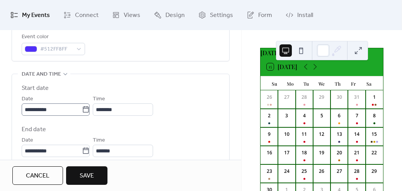
click at [90, 110] on icon at bounding box center [86, 110] width 8 height 8
click at [82, 110] on input "**********" at bounding box center [52, 110] width 60 height 12
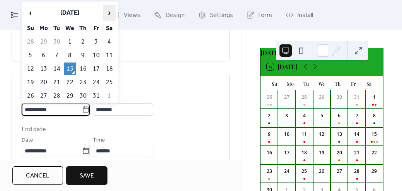
click at [106, 9] on span "›" at bounding box center [110, 12] width 12 height 15
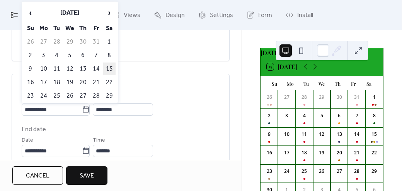
click at [110, 68] on td "15" at bounding box center [109, 69] width 12 height 13
type input "**********"
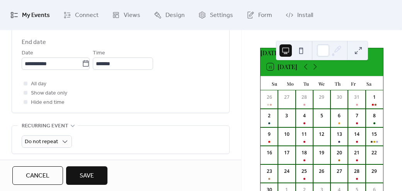
scroll to position [313, 0]
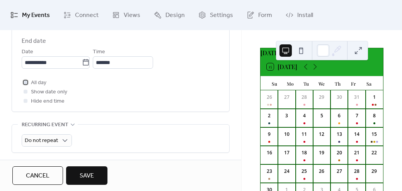
click at [43, 82] on span "All day" at bounding box center [38, 83] width 15 height 9
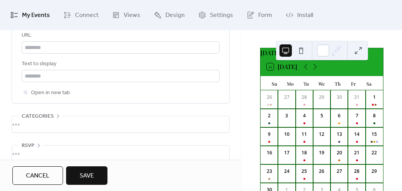
scroll to position [518, 0]
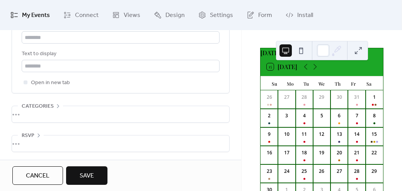
click at [90, 170] on button "Save" at bounding box center [86, 176] width 41 height 19
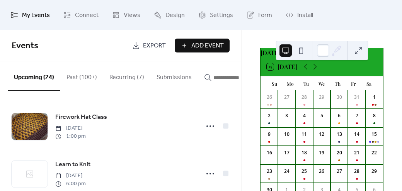
click at [355, 46] on button at bounding box center [358, 50] width 12 height 12
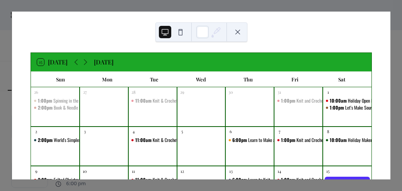
click at [238, 31] on button at bounding box center [238, 32] width 12 height 12
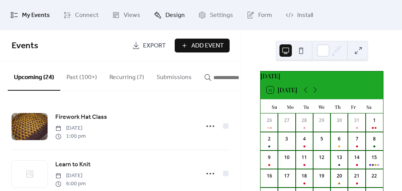
click at [179, 14] on span "Design" at bounding box center [175, 15] width 19 height 12
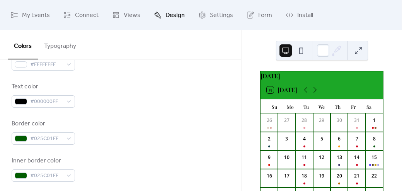
scroll to position [123, 0]
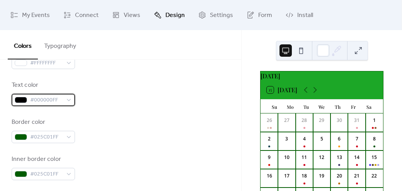
click at [39, 100] on span "#000000FF" at bounding box center [46, 100] width 32 height 9
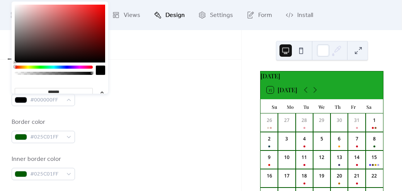
click at [101, 69] on div at bounding box center [100, 70] width 9 height 9
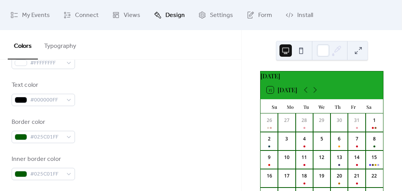
click at [123, 81] on div "Text color #000000FF" at bounding box center [121, 94] width 218 height 26
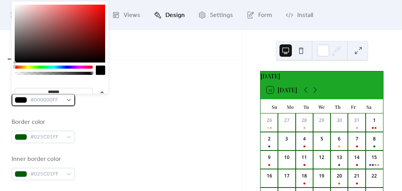
click at [66, 101] on div "#000000FF" at bounding box center [43, 100] width 63 height 12
click at [100, 71] on div at bounding box center [100, 70] width 9 height 9
click at [92, 74] on div at bounding box center [92, 73] width 2 height 2
type input "*"
click at [90, 74] on div at bounding box center [54, 73] width 76 height 3
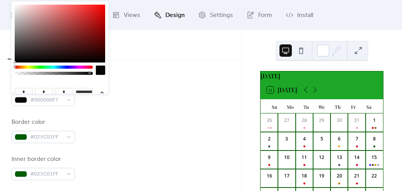
click at [99, 71] on div at bounding box center [100, 70] width 9 height 9
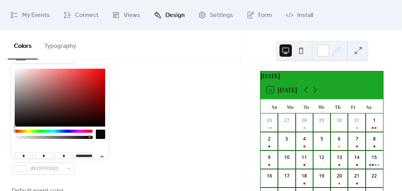
scroll to position [166, 0]
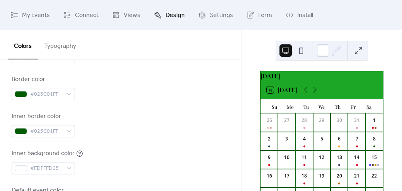
click at [118, 82] on div "Border color #025C01FF" at bounding box center [121, 88] width 218 height 26
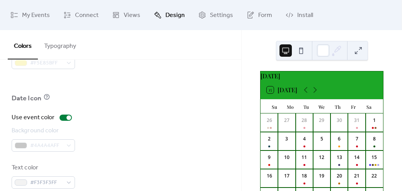
scroll to position [618, 0]
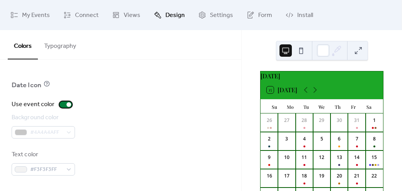
click at [63, 105] on div at bounding box center [66, 105] width 12 height 6
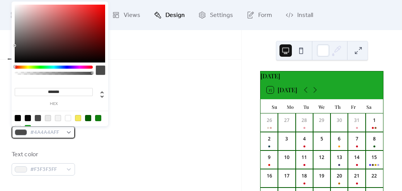
click at [65, 131] on div "#4A4A4AFF" at bounding box center [43, 132] width 63 height 12
click at [17, 118] on div at bounding box center [18, 118] width 6 height 6
type input "*******"
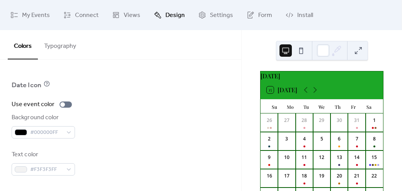
click at [145, 125] on div "Background color #000000FF" at bounding box center [121, 126] width 218 height 26
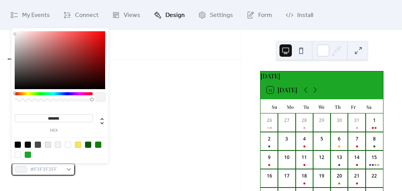
click at [68, 171] on div "#F3F3F3FF" at bounding box center [43, 170] width 63 height 12
click at [17, 144] on div at bounding box center [18, 145] width 6 height 6
type input "*******"
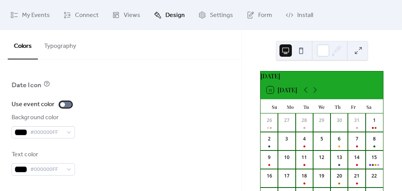
click at [69, 104] on div at bounding box center [66, 105] width 12 height 6
click at [60, 103] on div at bounding box center [66, 105] width 12 height 6
click at [60, 133] on span "#000000FF" at bounding box center [46, 132] width 32 height 9
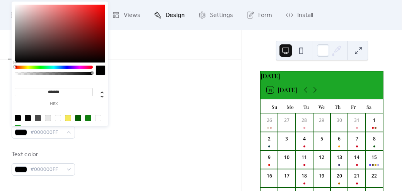
click at [99, 118] on div at bounding box center [98, 118] width 6 height 6
type input "***"
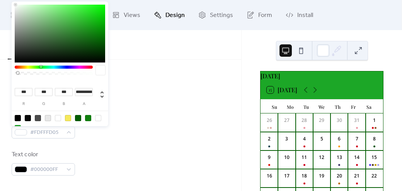
click at [105, 115] on div at bounding box center [60, 123] width 98 height 24
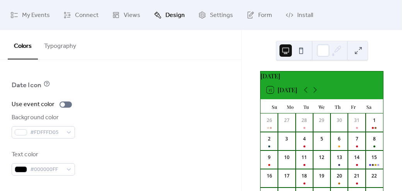
click at [157, 108] on div "Use event color" at bounding box center [121, 104] width 218 height 9
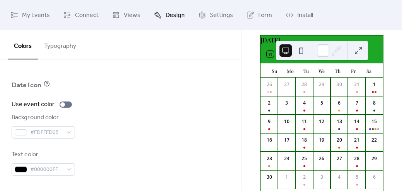
scroll to position [35, 0]
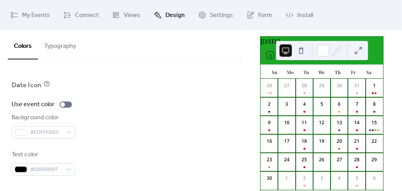
click at [361, 54] on button at bounding box center [358, 50] width 12 height 12
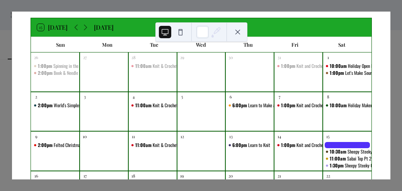
click at [343, 146] on div at bounding box center [347, 145] width 49 height 7
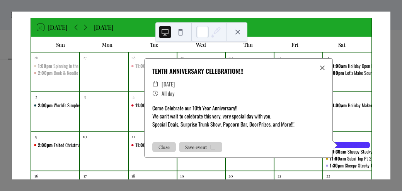
click at [309, 118] on div "Come Celebrate our 10th Year Anniversary!! We can't wait to celebrate this very…" at bounding box center [239, 116] width 188 height 24
click at [156, 145] on button "Close" at bounding box center [164, 147] width 24 height 10
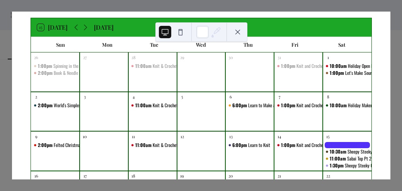
click at [239, 32] on button at bounding box center [238, 32] width 12 height 12
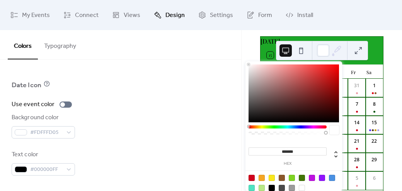
click at [335, 53] on icon at bounding box center [337, 51] width 12 height 12
click at [325, 51] on div at bounding box center [323, 50] width 12 height 12
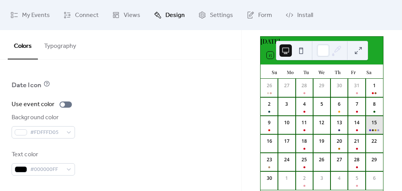
click at [366, 125] on div "15" at bounding box center [374, 125] width 17 height 19
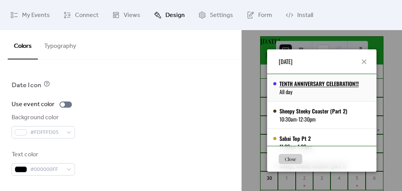
click at [333, 83] on div "TENTH ANNIVERSARY CELEBRATION!!!" at bounding box center [319, 84] width 79 height 8
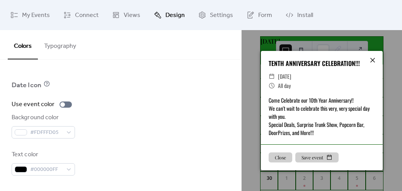
click at [373, 59] on icon at bounding box center [372, 60] width 9 height 9
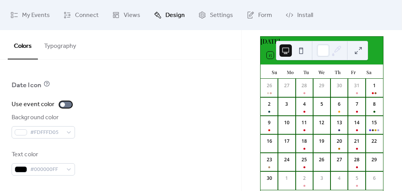
click at [67, 104] on div at bounding box center [66, 105] width 12 height 6
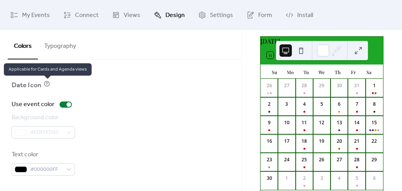
click at [46, 82] on icon at bounding box center [47, 84] width 6 height 6
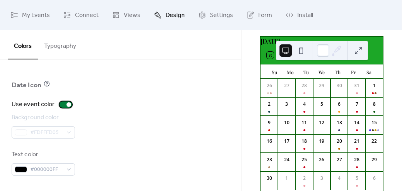
click at [64, 106] on div at bounding box center [66, 105] width 12 height 6
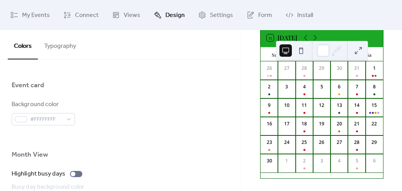
scroll to position [466, 0]
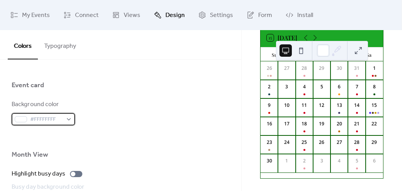
click at [75, 121] on div "#FFFFFFFF" at bounding box center [43, 119] width 63 height 12
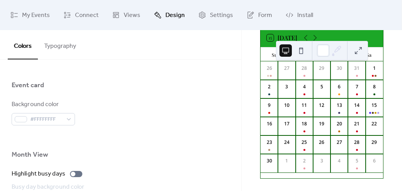
click at [145, 97] on div at bounding box center [121, 97] width 218 height 6
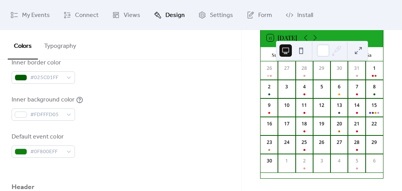
scroll to position [220, 0]
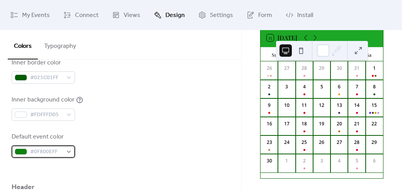
click at [68, 152] on div "#0F800EFF" at bounding box center [43, 152] width 63 height 12
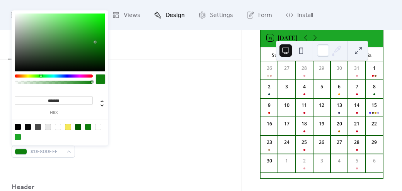
click at [99, 126] on div at bounding box center [98, 127] width 6 height 6
type input "***"
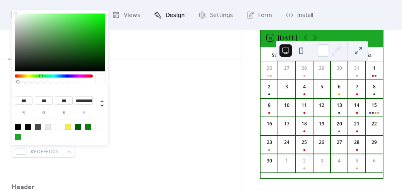
click at [118, 119] on div "Inner background color #FDFFFD05" at bounding box center [121, 109] width 218 height 26
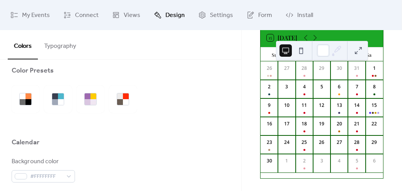
scroll to position [0, 0]
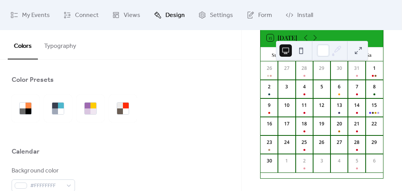
click at [59, 43] on button "Typography" at bounding box center [60, 44] width 44 height 29
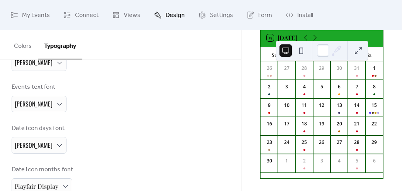
scroll to position [250, 0]
